Goal: Information Seeking & Learning: Understand process/instructions

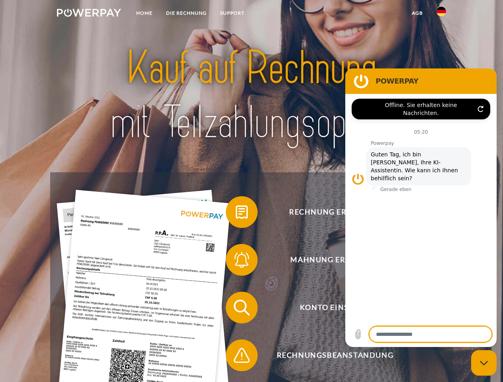
click at [89, 14] on img at bounding box center [89, 13] width 64 height 8
click at [441, 14] on img at bounding box center [442, 12] width 10 height 10
click at [417, 13] on link "agb" at bounding box center [417, 13] width 25 height 14
click at [236, 214] on span at bounding box center [230, 212] width 40 height 40
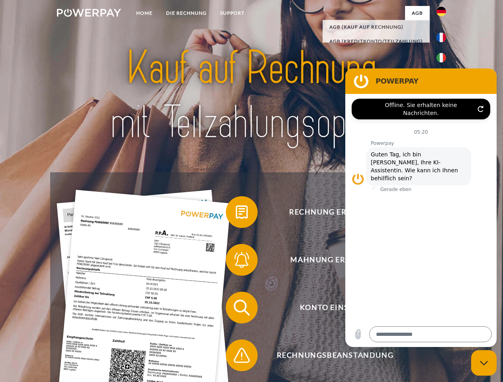
click at [236, 262] on span at bounding box center [230, 260] width 40 height 40
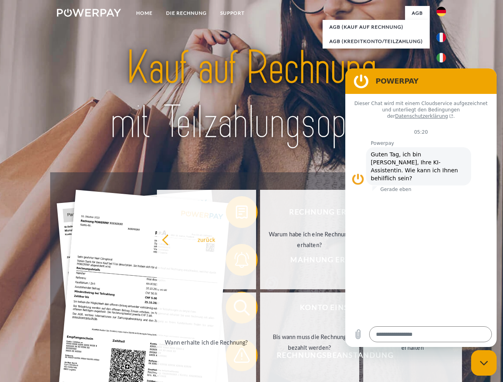
click at [260, 310] on link "Bis wann muss die Rechnung bezahlt werden?" at bounding box center [309, 343] width 99 height 100
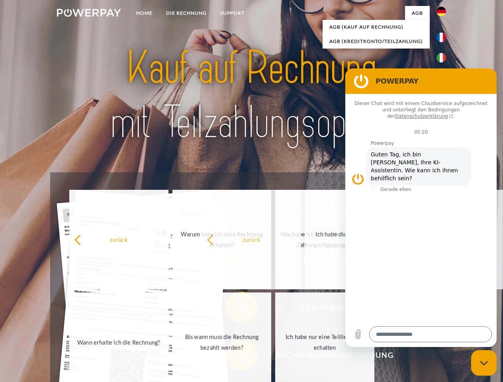
click at [236, 357] on span at bounding box center [230, 356] width 40 height 40
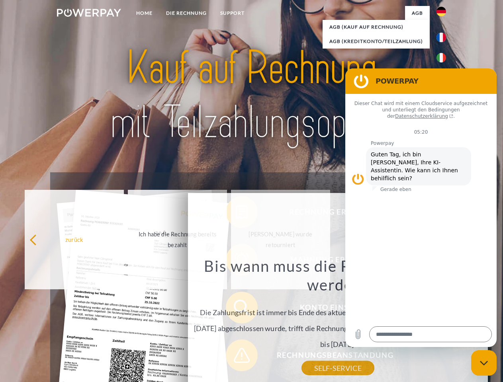
click at [484, 363] on icon "Messaging-Fenster schließen" at bounding box center [484, 363] width 8 height 5
type textarea "*"
